Goal: Transaction & Acquisition: Purchase product/service

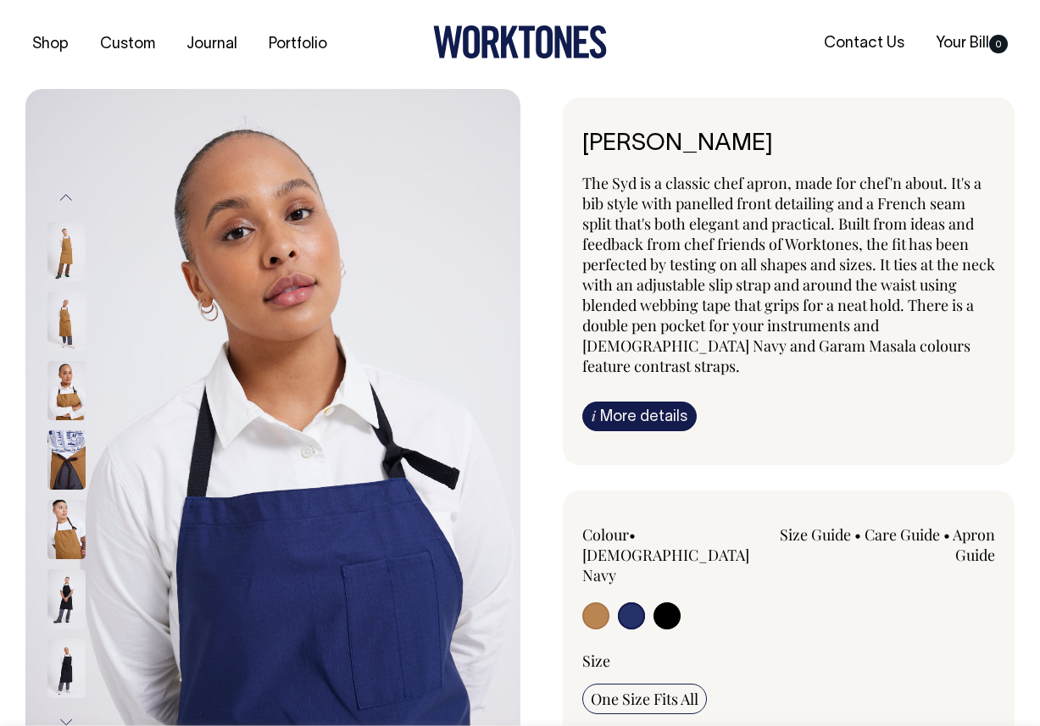
select select "[DEMOGRAPHIC_DATA] Navy"
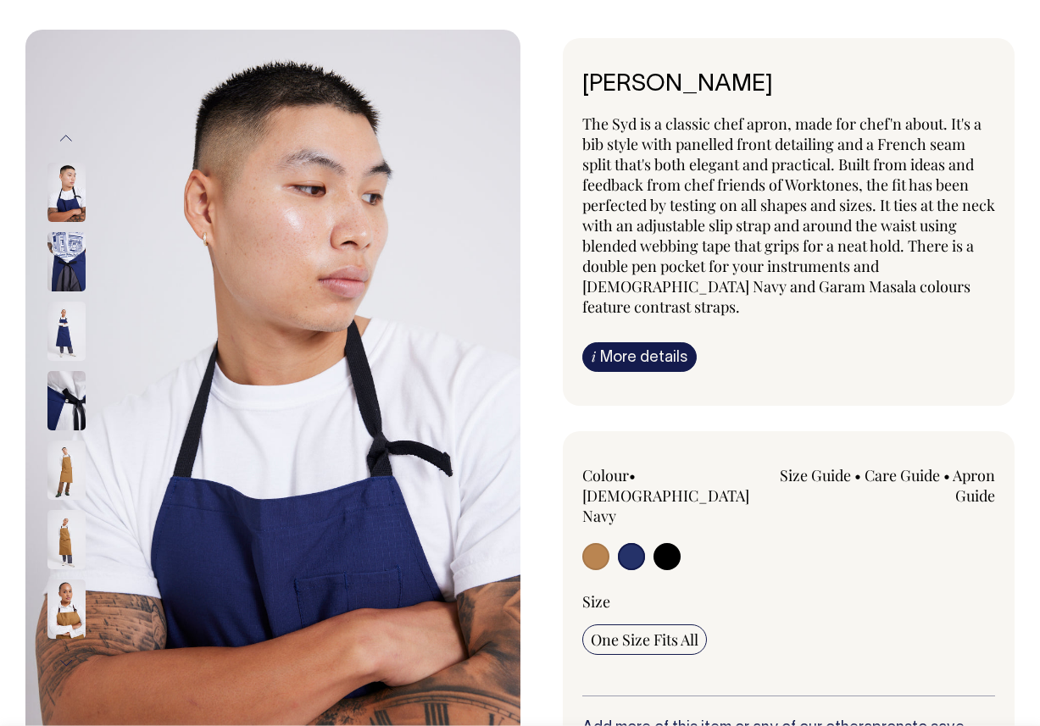
scroll to position [60, 0]
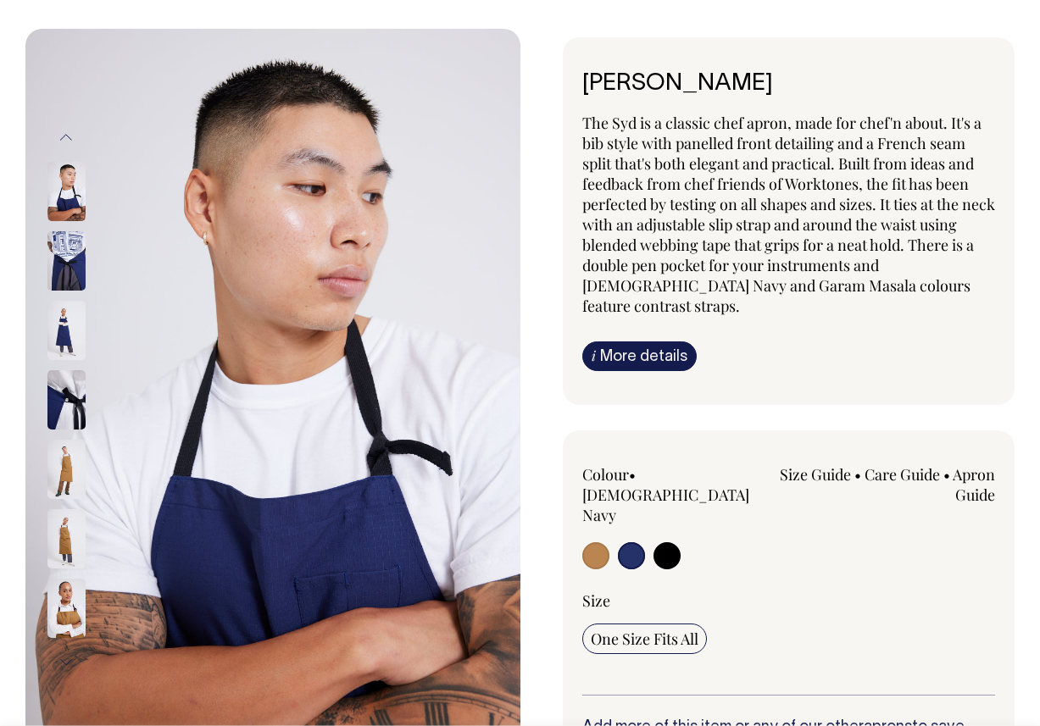
click at [69, 336] on img at bounding box center [66, 330] width 38 height 59
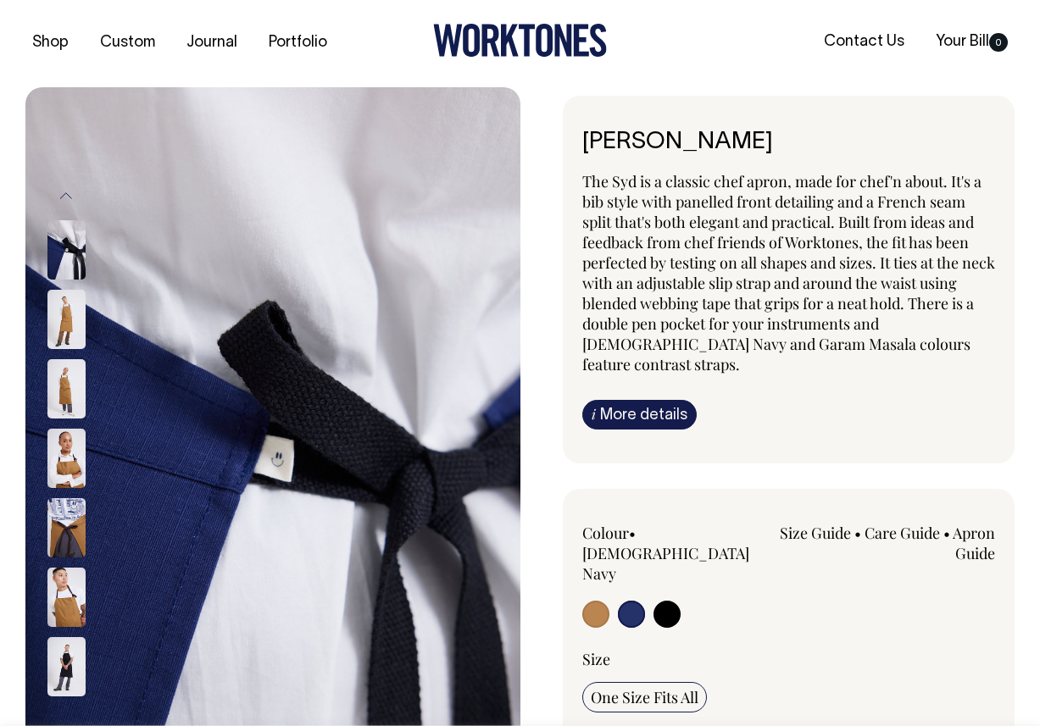
scroll to position [0, 0]
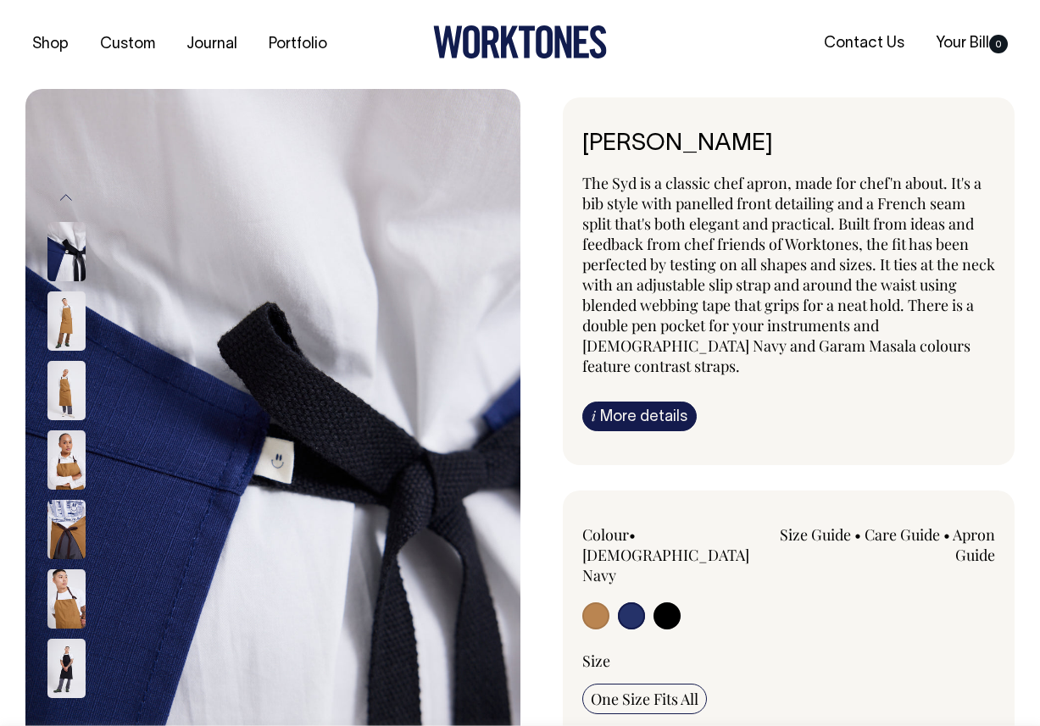
click at [52, 250] on img at bounding box center [66, 251] width 38 height 59
click at [492, 44] on icon at bounding box center [491, 42] width 18 height 32
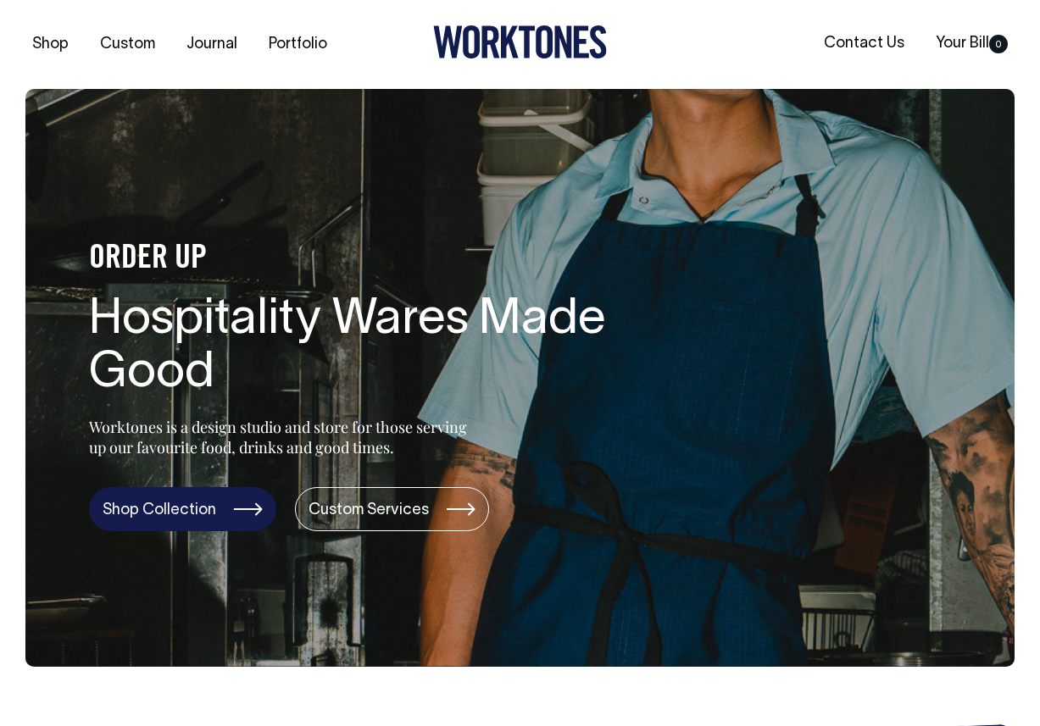
click at [208, 498] on link "Shop Collection" at bounding box center [182, 509] width 187 height 44
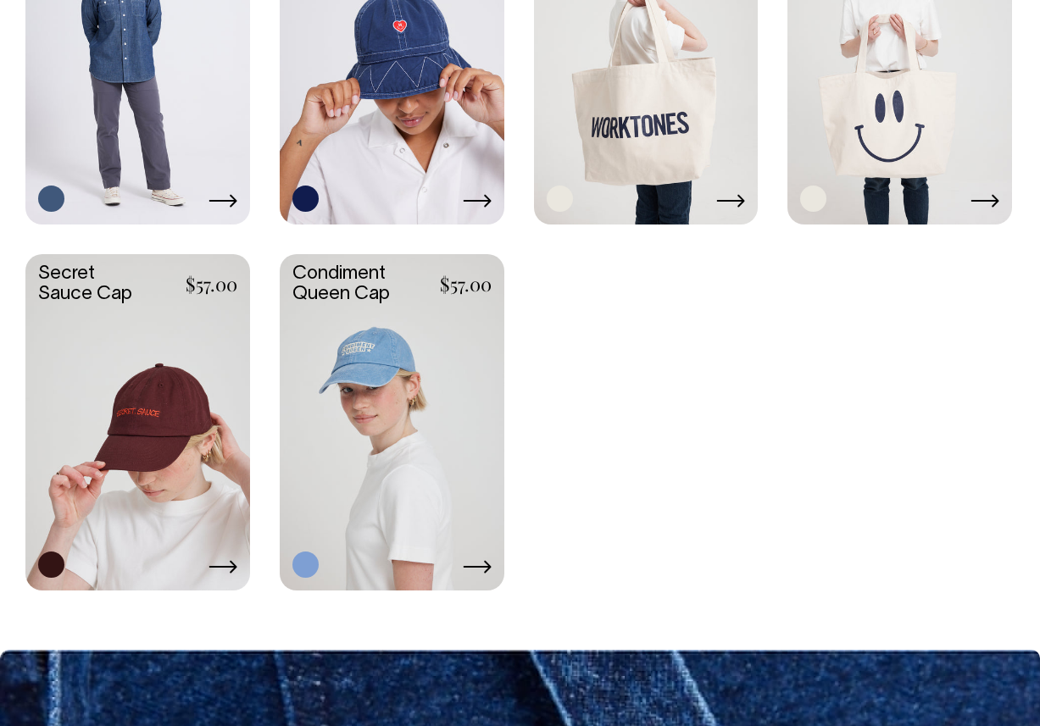
scroll to position [2901, 0]
